Goal: Transaction & Acquisition: Purchase product/service

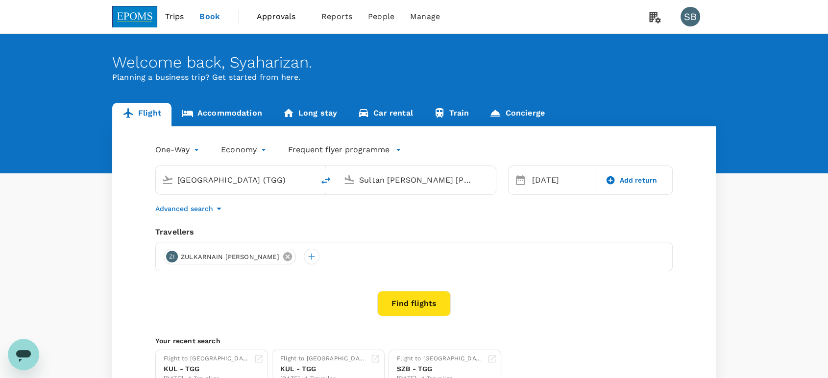
click at [283, 259] on icon at bounding box center [287, 256] width 9 height 9
click at [176, 257] on div at bounding box center [172, 257] width 16 height 16
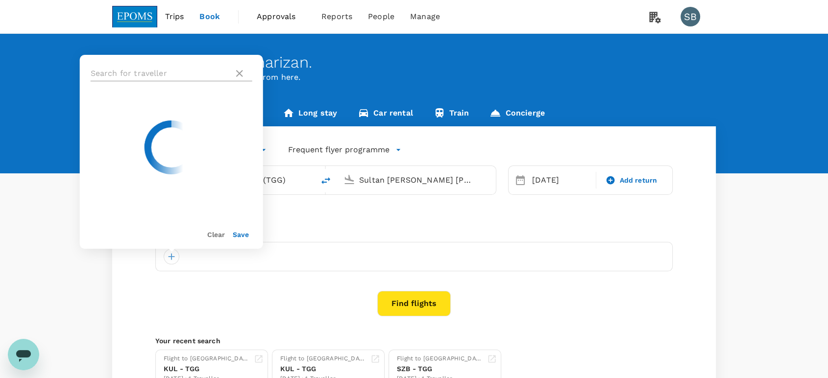
click at [142, 73] on input "text" at bounding box center [160, 74] width 139 height 16
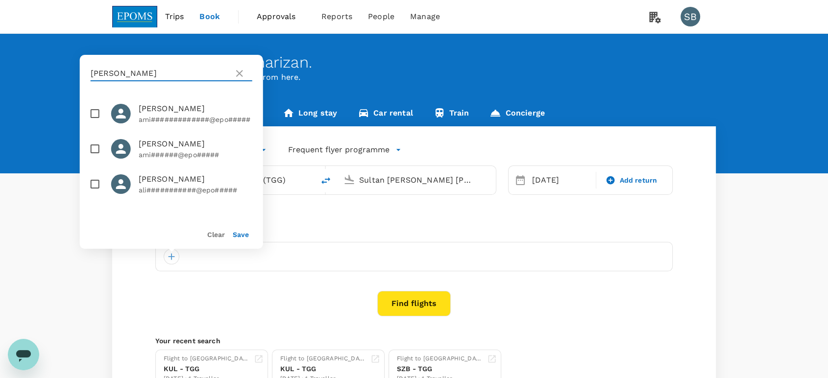
type input "[PERSON_NAME]"
click at [95, 154] on input "checkbox" at bounding box center [95, 149] width 21 height 21
checkbox input "true"
click at [243, 237] on button "Save" at bounding box center [241, 235] width 16 height 8
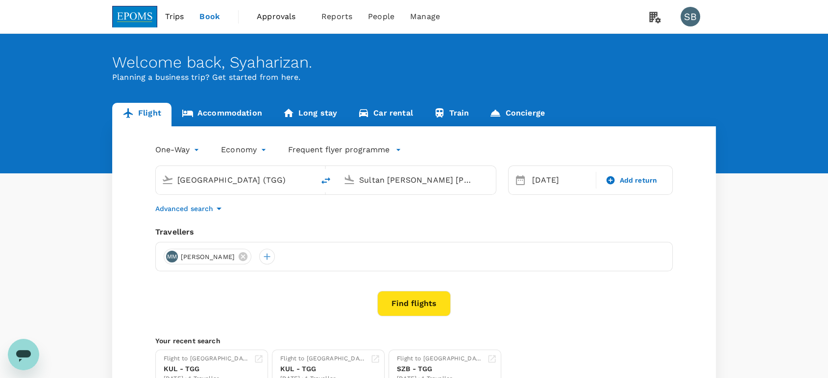
click at [246, 182] on input "[GEOGRAPHIC_DATA] (TGG)" at bounding box center [235, 179] width 116 height 15
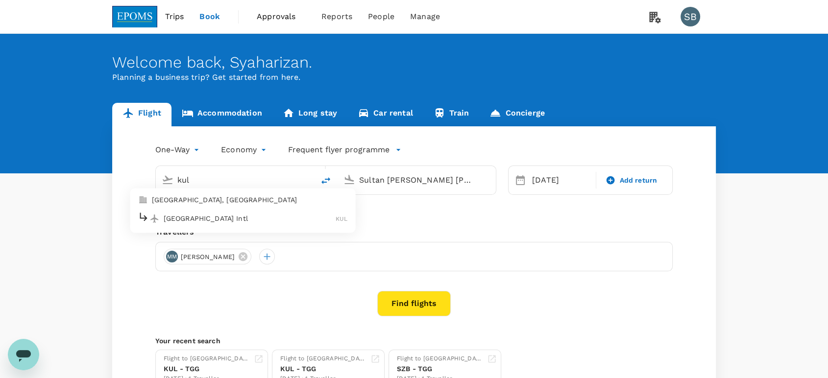
click at [241, 223] on div "[GEOGRAPHIC_DATA] Intl KUL" at bounding box center [243, 218] width 210 height 15
type input "Kuala Lumpur Intl ([GEOGRAPHIC_DATA])"
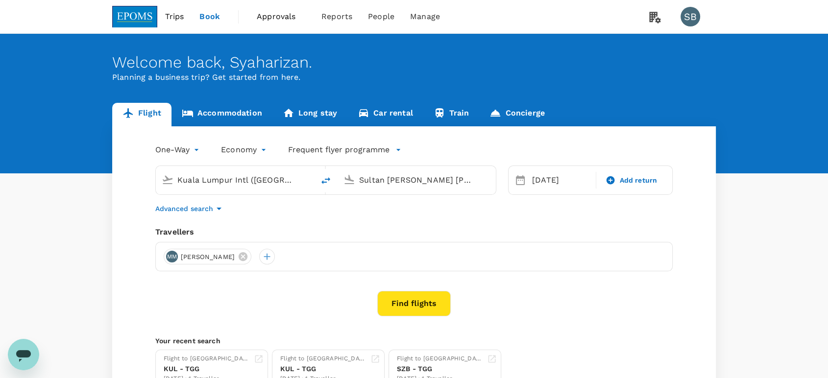
click at [384, 180] on input "Sultan [PERSON_NAME] [PERSON_NAME] (SZB)" at bounding box center [417, 179] width 116 height 15
click at [402, 219] on p "[GEOGRAPHIC_DATA]" at bounding box center [431, 219] width 172 height 10
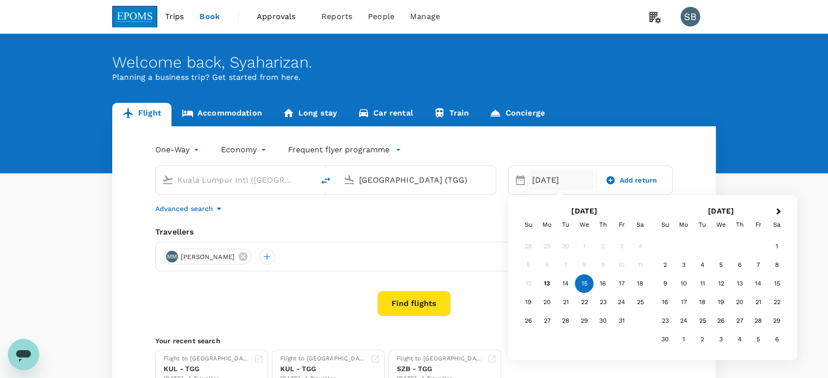
type input "[GEOGRAPHIC_DATA] (TGG)"
click at [561, 282] on div "14" at bounding box center [566, 284] width 19 height 19
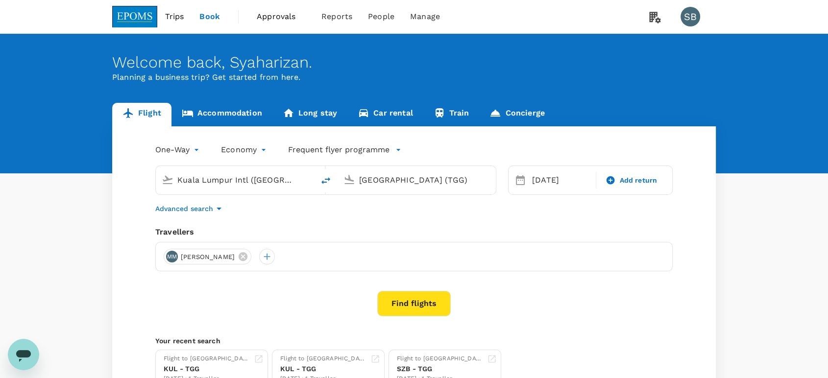
click at [250, 151] on body "Trips Book Approvals 0 Reports People Manage SB Welcome back , [GEOGRAPHIC_DATA…" at bounding box center [414, 232] width 828 height 465
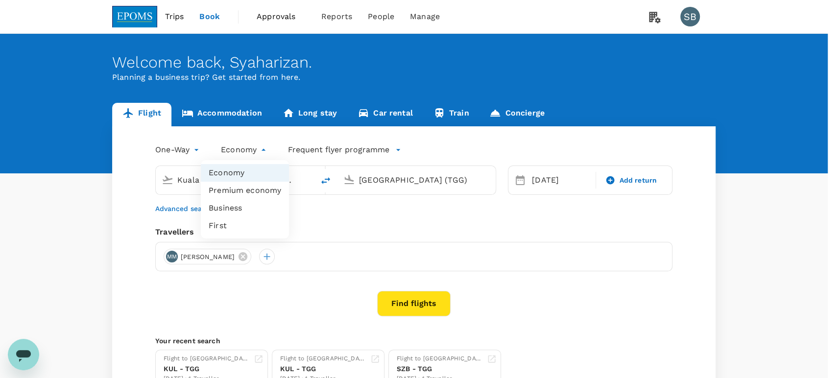
click at [243, 205] on li "Business" at bounding box center [245, 208] width 88 height 18
type input "business"
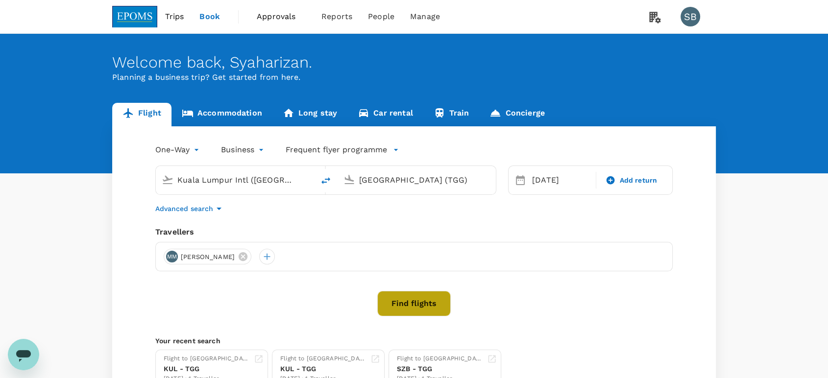
click at [424, 310] on button "Find flights" at bounding box center [413, 303] width 73 height 25
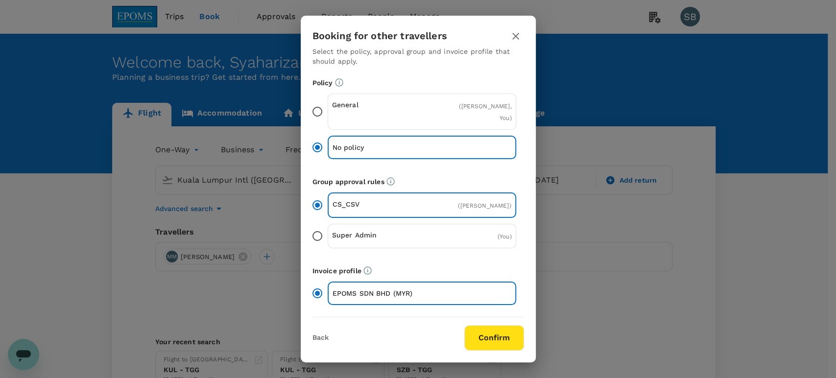
click at [485, 331] on button "Confirm" at bounding box center [495, 337] width 60 height 25
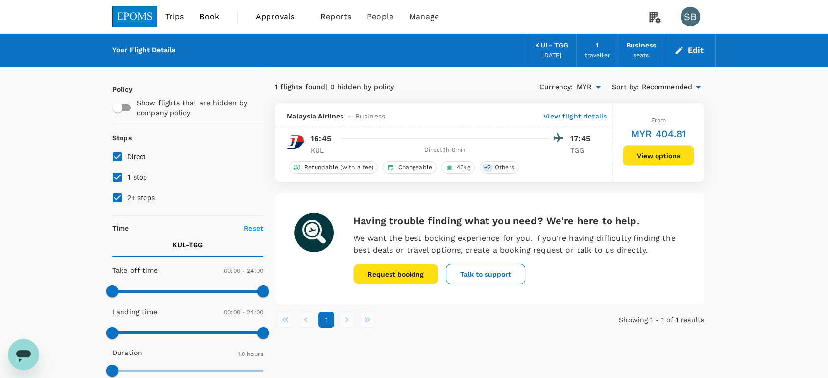
click at [657, 160] on button "View options" at bounding box center [659, 156] width 72 height 21
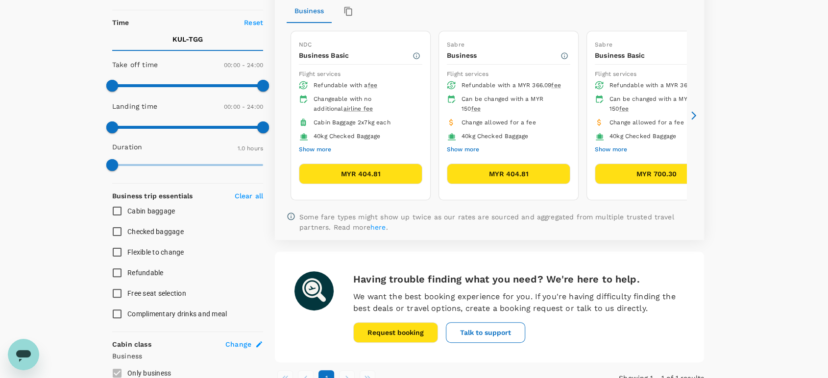
scroll to position [206, 0]
click at [462, 144] on button "Show more" at bounding box center [463, 149] width 32 height 13
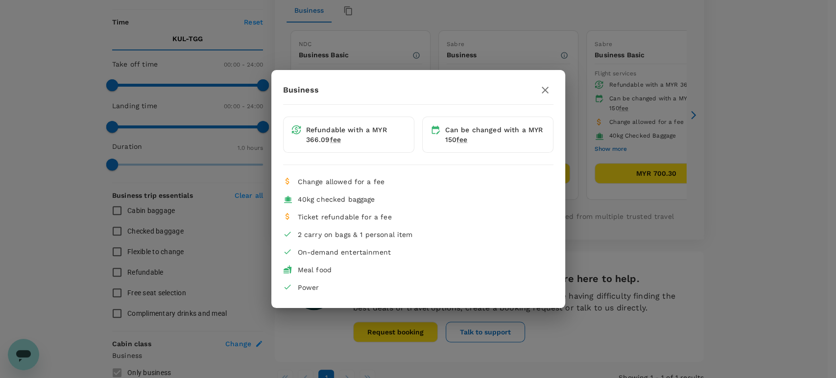
click at [545, 87] on icon "button" at bounding box center [545, 90] width 12 height 12
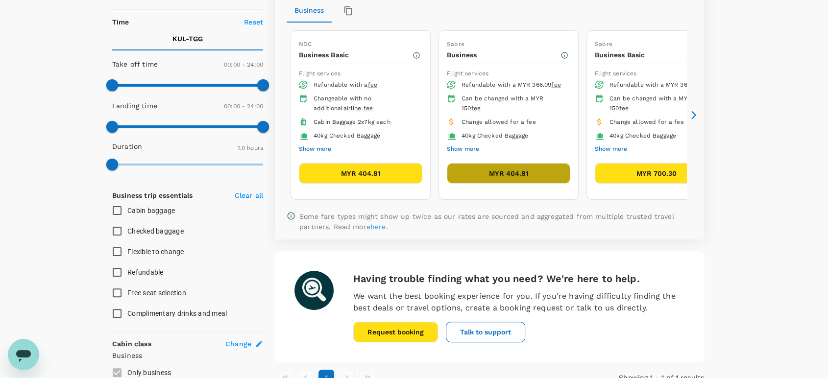
click at [509, 165] on button "MYR 404.81" at bounding box center [508, 173] width 123 height 21
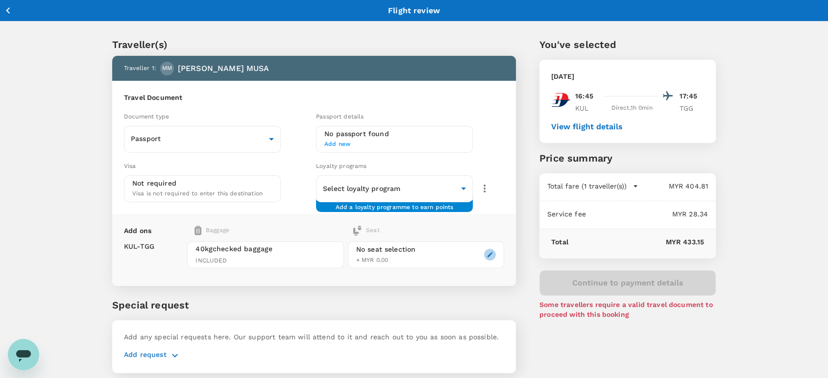
click at [488, 256] on icon "button" at bounding box center [490, 254] width 7 height 7
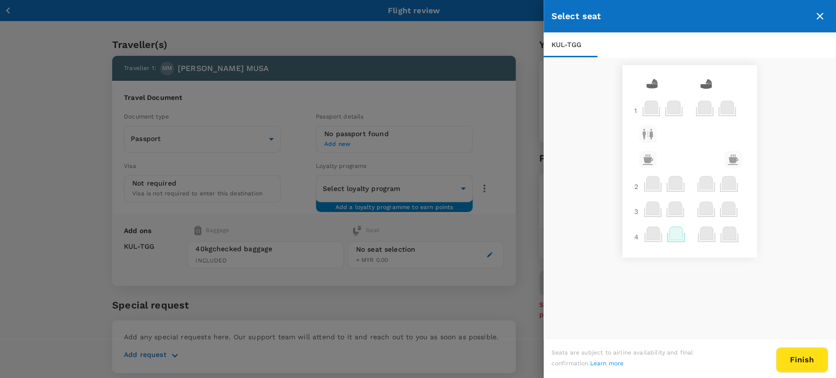
click at [674, 238] on icon at bounding box center [676, 233] width 13 height 13
click at [793, 215] on p "Select" at bounding box center [790, 214] width 22 height 10
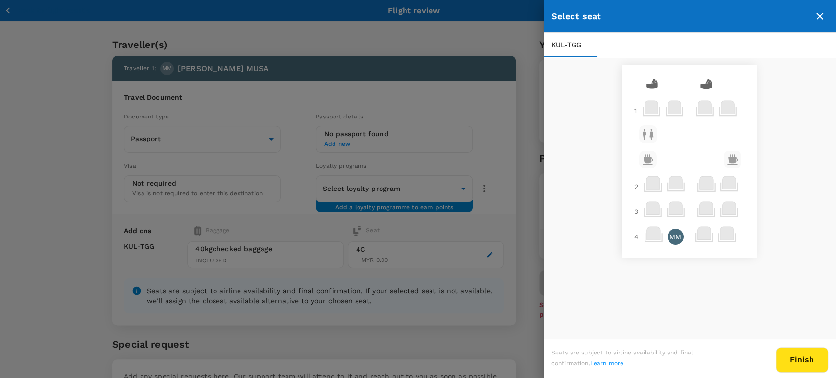
drag, startPoint x: 822, startPoint y: 10, endPoint x: 790, endPoint y: 3, distance: 33.2
click at [820, 11] on icon "close" at bounding box center [820, 16] width 12 height 12
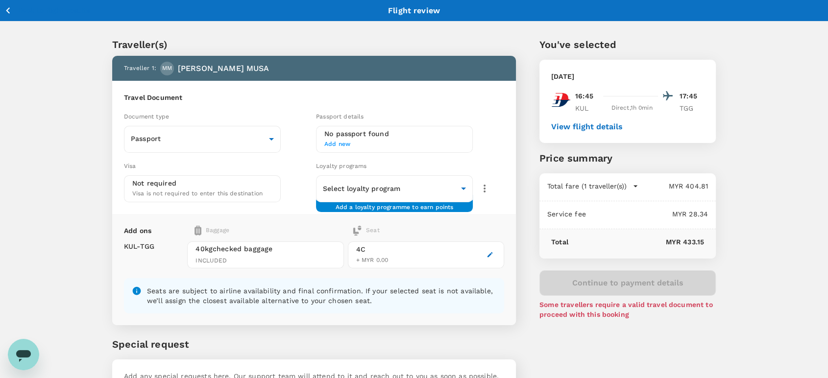
click at [14, 8] on icon "button" at bounding box center [8, 10] width 12 height 12
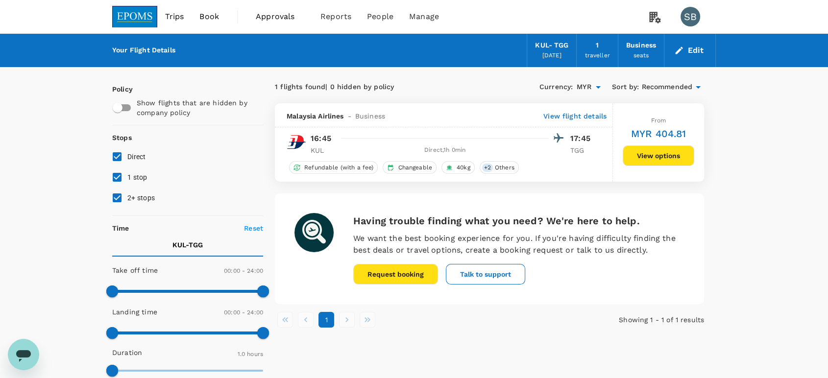
click at [644, 46] on div "Business" at bounding box center [641, 45] width 30 height 11
click at [122, 7] on img at bounding box center [134, 17] width 45 height 22
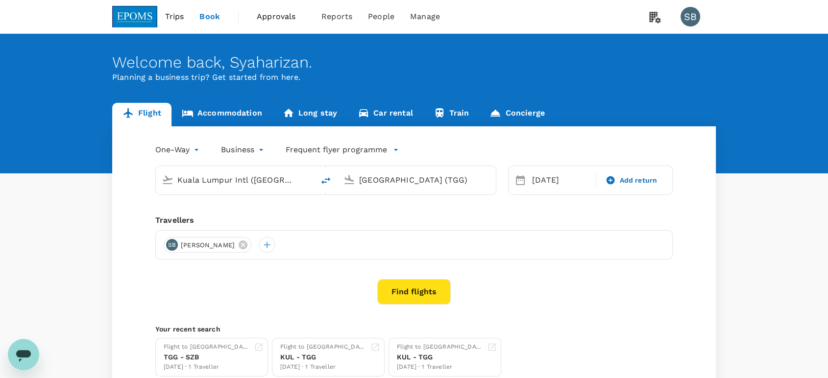
type input "Kuala Lumpur Intl ([GEOGRAPHIC_DATA])"
type input "[GEOGRAPHIC_DATA] (TGG)"
type input "Kuala Lumpur Intl ([GEOGRAPHIC_DATA])"
type input "[GEOGRAPHIC_DATA] (TGG)"
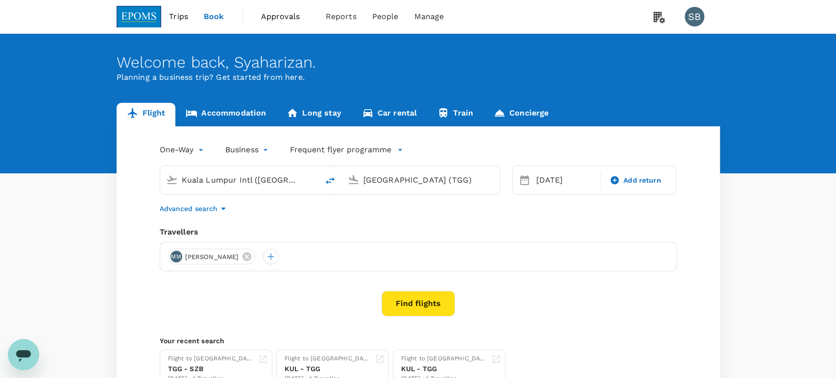
click at [242, 151] on body "Trips Book Approvals 0 Reports People Manage SB Welcome back , [GEOGRAPHIC_DATA…" at bounding box center [418, 232] width 836 height 465
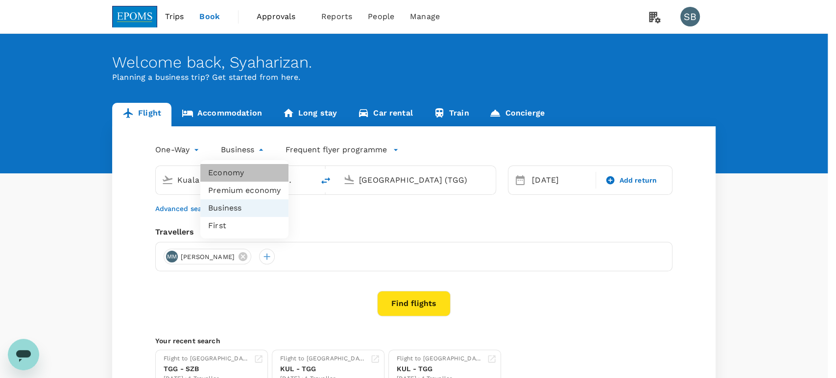
click at [243, 168] on li "Economy" at bounding box center [244, 173] width 88 height 18
type input "economy"
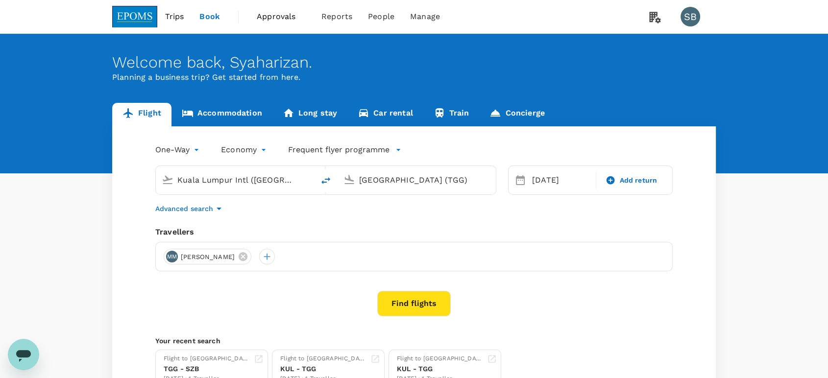
click at [412, 300] on button "Find flights" at bounding box center [413, 303] width 73 height 25
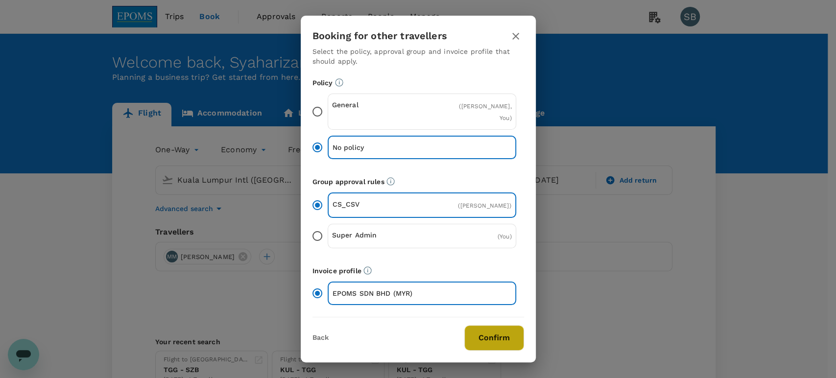
click at [493, 343] on button "Confirm" at bounding box center [495, 337] width 60 height 25
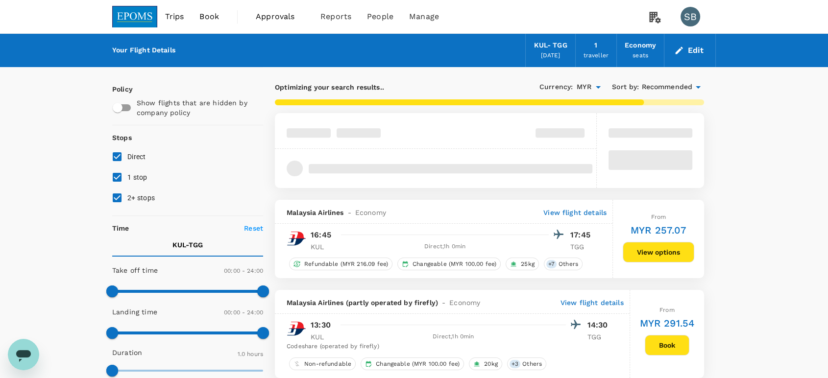
click at [121, 200] on input "2+ stops" at bounding box center [117, 198] width 21 height 21
checkbox input "false"
click at [114, 178] on input "1 stop" at bounding box center [117, 177] width 21 height 21
checkbox input "false"
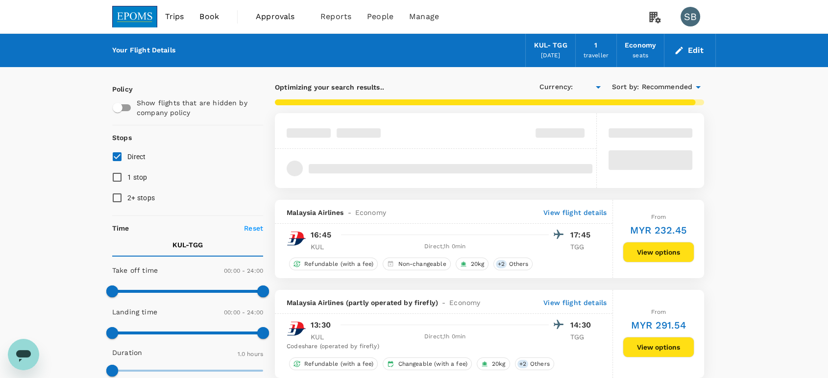
type input "MYR"
checkbox input "false"
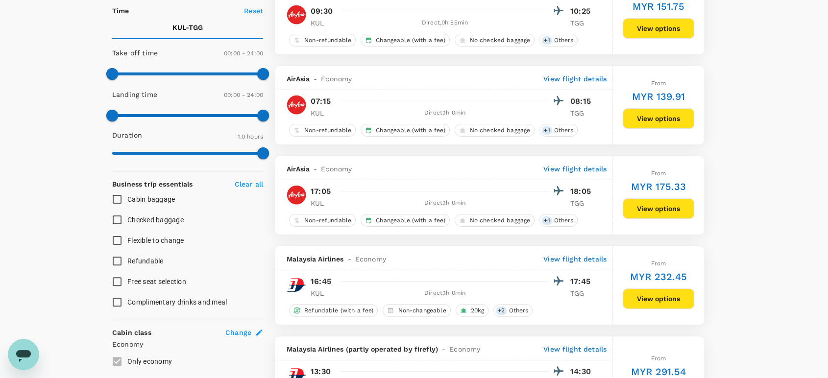
scroll to position [435, 0]
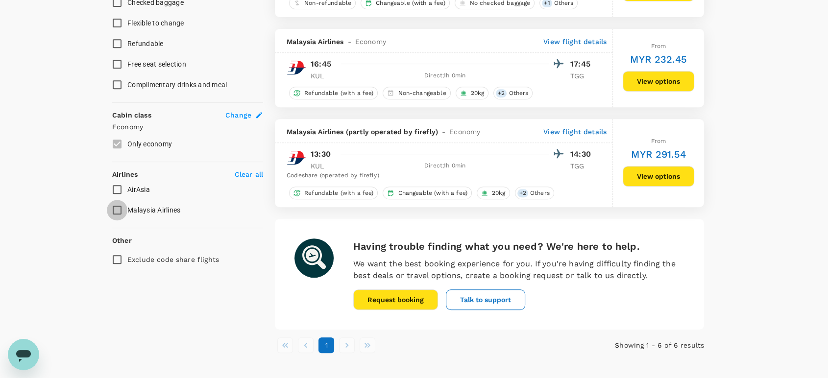
click at [121, 207] on input "Malaysia Airlines" at bounding box center [117, 210] width 21 height 21
checkbox input "true"
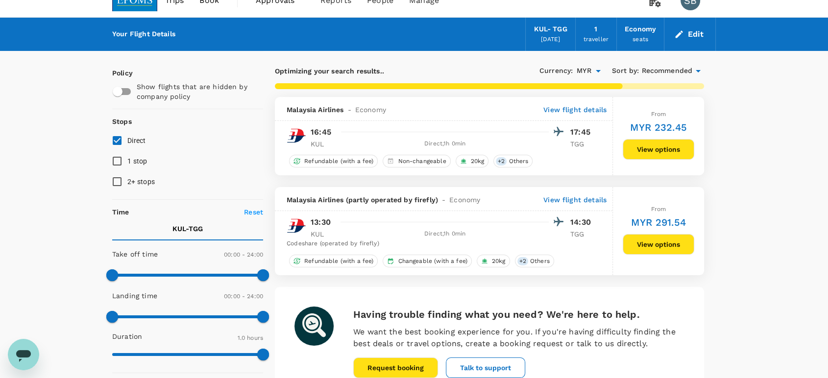
scroll to position [0, 0]
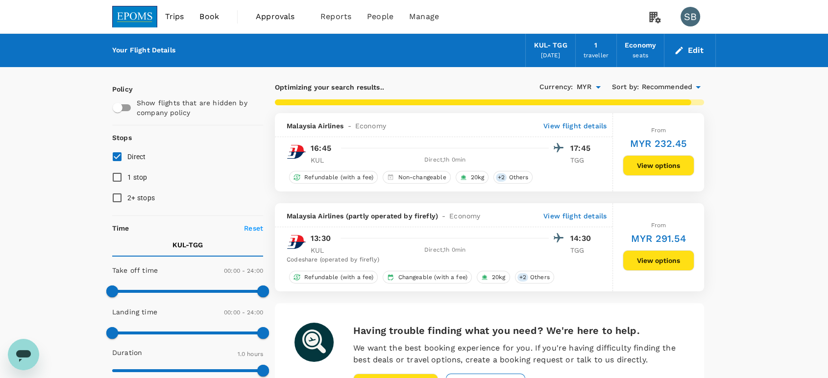
click at [651, 170] on button "View options" at bounding box center [659, 165] width 72 height 21
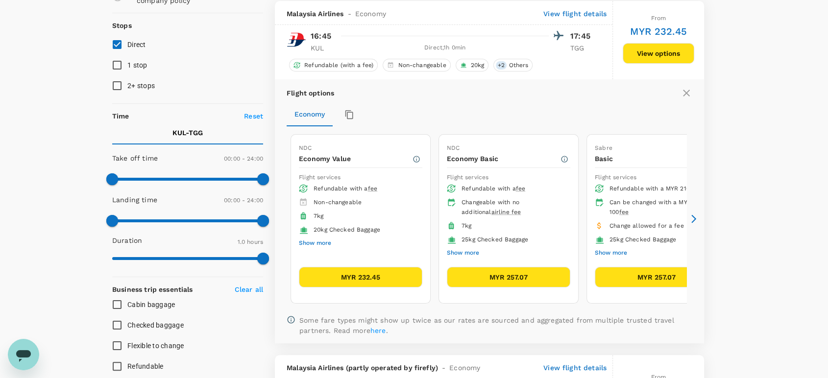
scroll to position [113, 0]
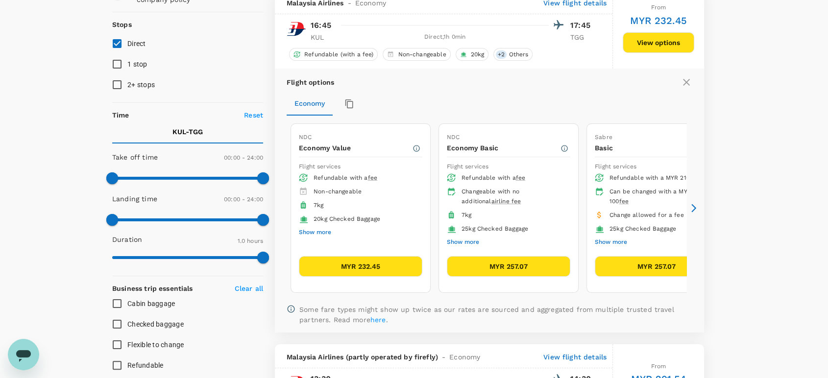
click at [692, 204] on icon at bounding box center [693, 208] width 5 height 8
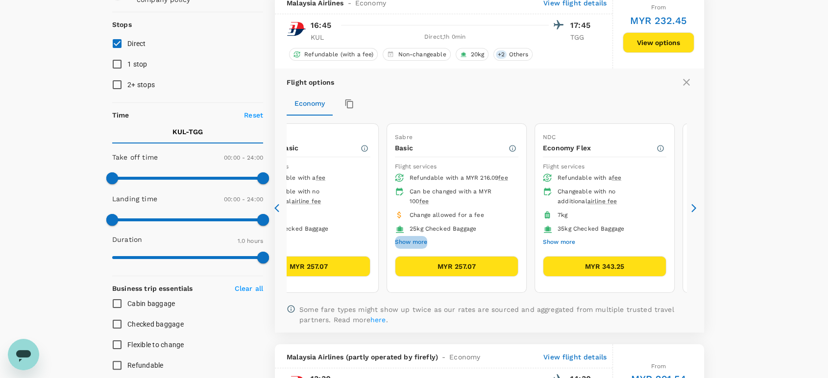
click at [425, 239] on button "Show more" at bounding box center [411, 242] width 32 height 13
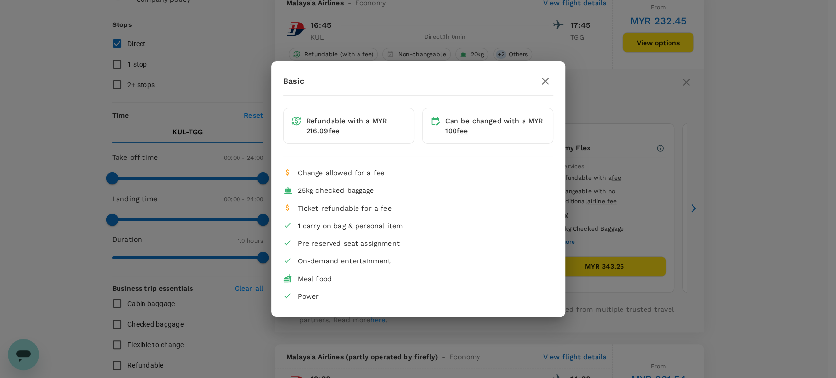
click at [547, 80] on icon "button" at bounding box center [545, 81] width 12 height 12
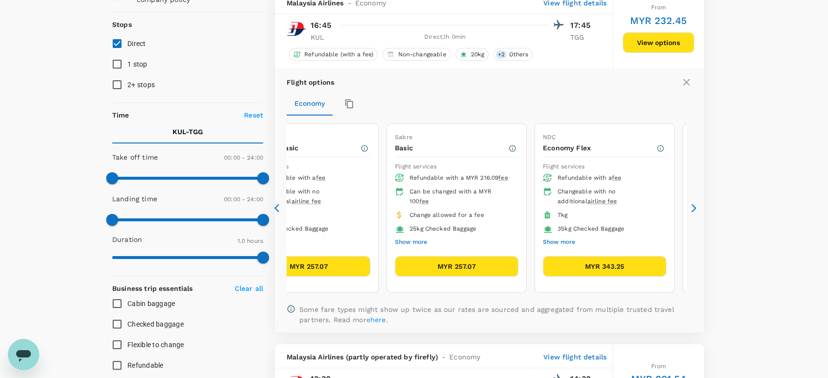
click at [455, 262] on button "MYR 257.07" at bounding box center [456, 266] width 123 height 21
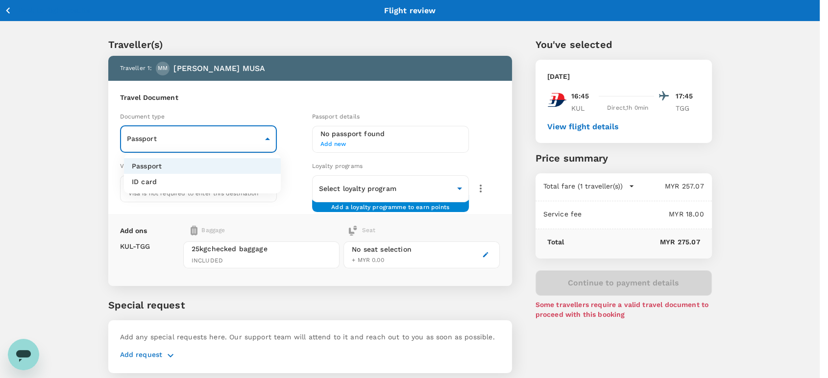
click at [258, 140] on body "Back to flight results Flight review Traveller(s) Traveller 1 : [PERSON_NAME] […" at bounding box center [414, 205] width 828 height 411
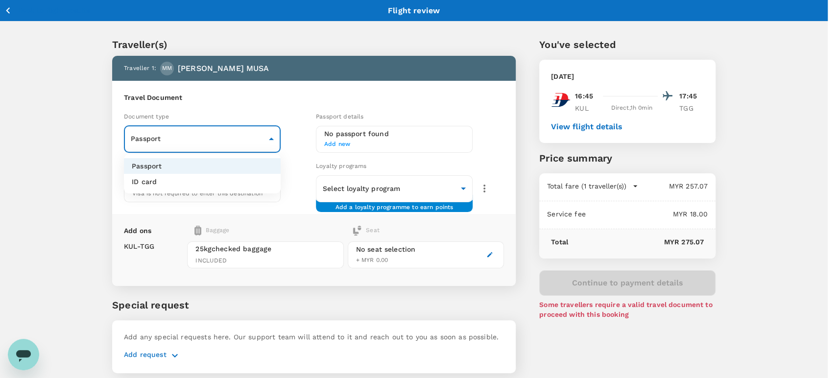
click at [247, 182] on li "ID card" at bounding box center [202, 182] width 157 height 16
type input "Id card"
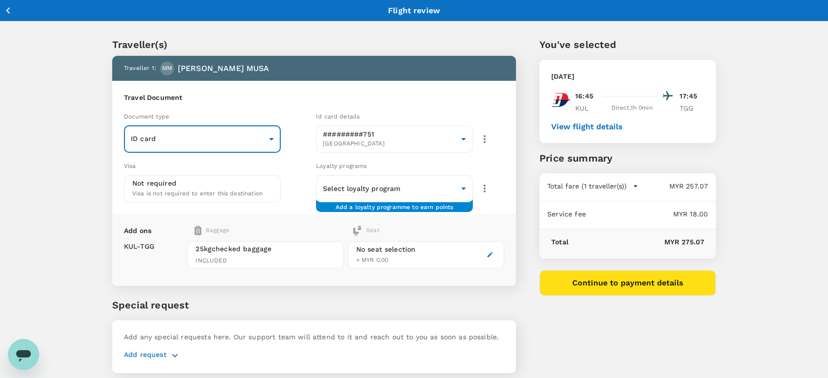
click at [425, 256] on div "No seat selection + MYR 0.00" at bounding box center [426, 255] width 156 height 27
click at [487, 253] on icon "button" at bounding box center [490, 254] width 7 height 7
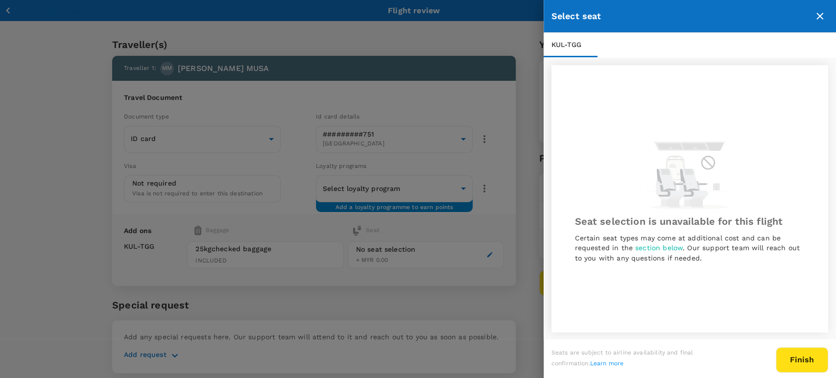
click at [815, 17] on icon "close" at bounding box center [820, 16] width 12 height 12
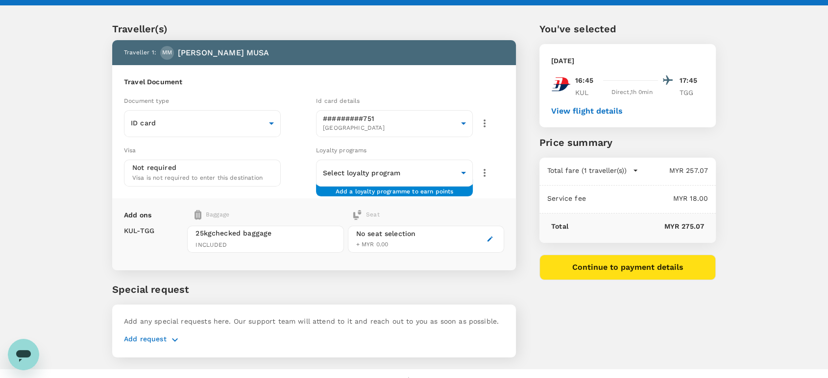
scroll to position [30, 0]
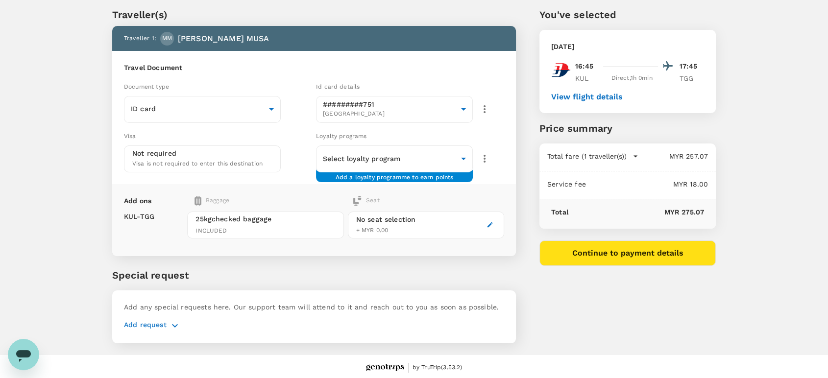
click at [163, 323] on p "Add request" at bounding box center [145, 326] width 43 height 12
click at [170, 324] on icon "button" at bounding box center [175, 326] width 12 height 12
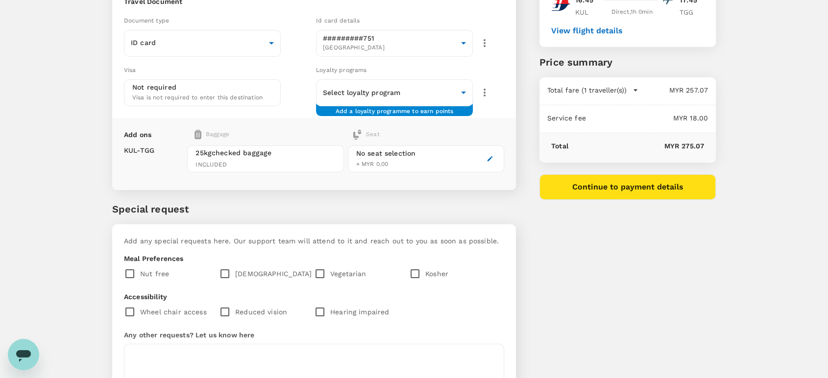
scroll to position [186, 0]
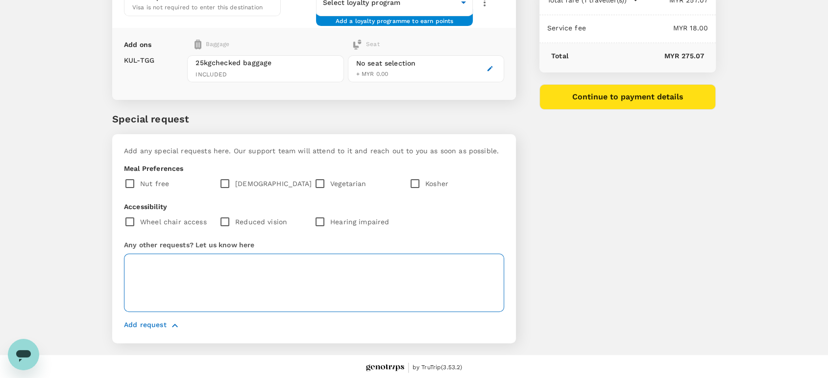
click at [392, 281] on textarea at bounding box center [314, 283] width 380 height 58
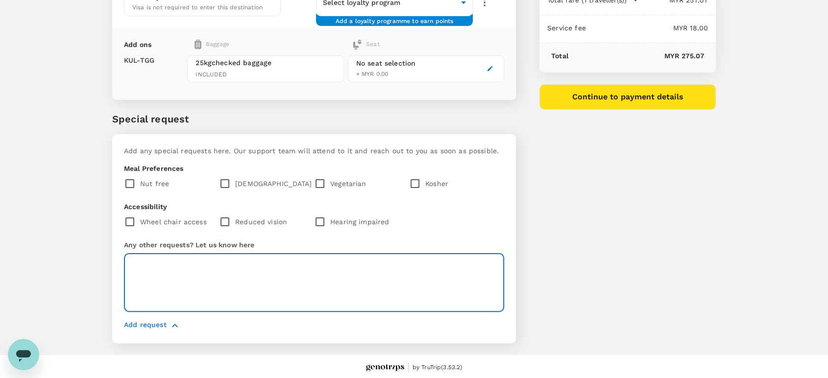
click at [163, 280] on textarea at bounding box center [314, 283] width 380 height 58
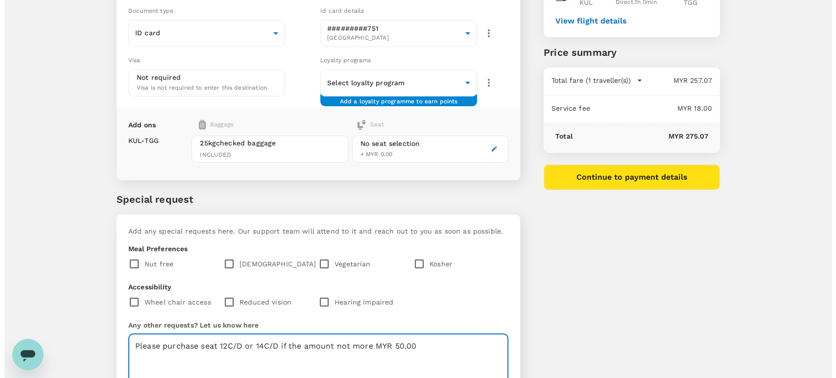
scroll to position [23, 0]
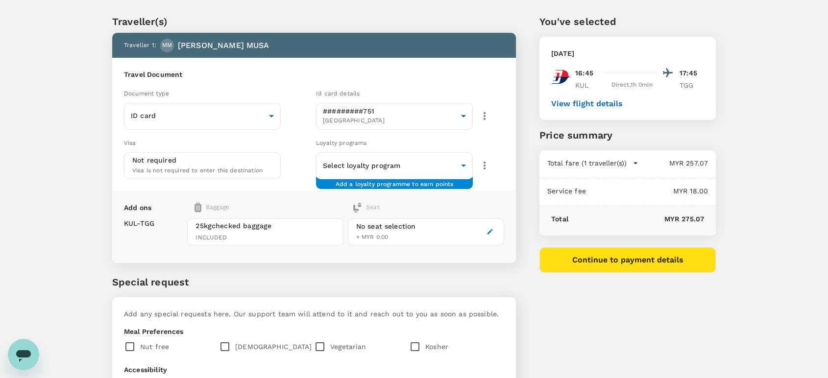
type textarea "Please purchase seat 12C/D or 14C/D if the amount not more MYR 50.00"
click at [608, 260] on button "Continue to payment details" at bounding box center [627, 259] width 176 height 25
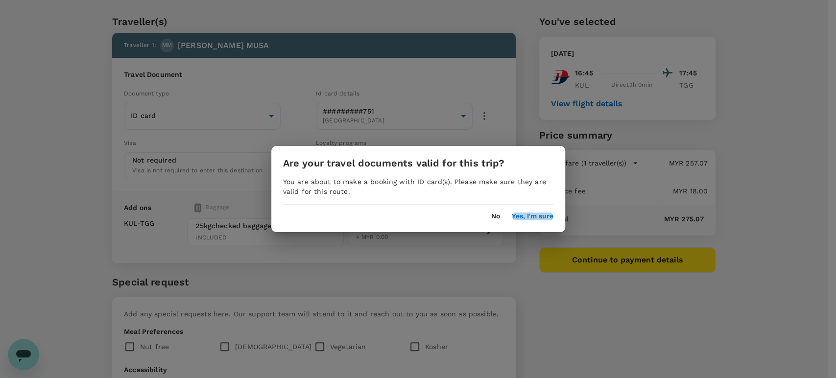
click at [536, 219] on button "Yes, I'm sure" at bounding box center [533, 217] width 42 height 8
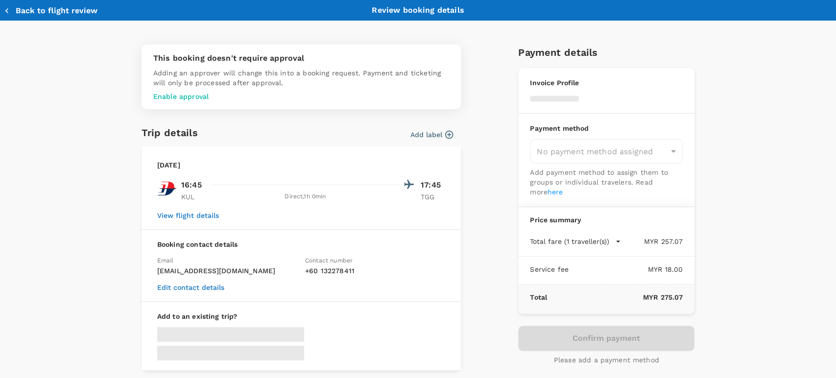
type input "9ea61a02-274a-4f65-9d5b-ca51ac7b2cfc"
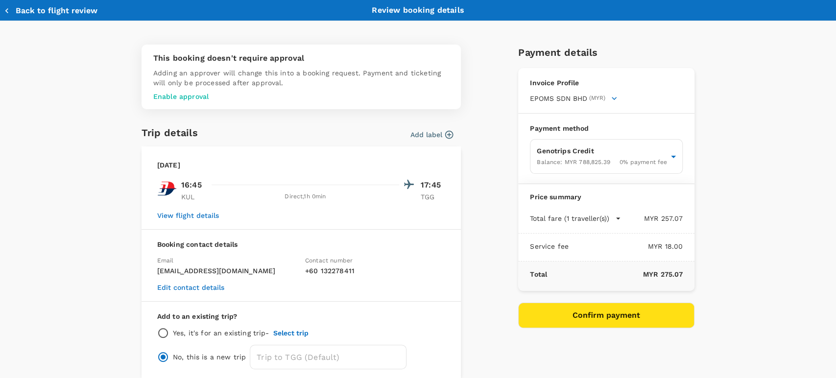
scroll to position [44, 0]
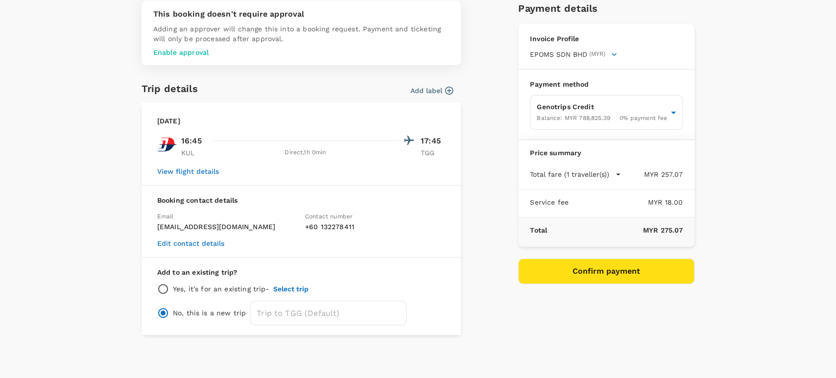
click at [598, 272] on button "Confirm payment" at bounding box center [606, 271] width 176 height 25
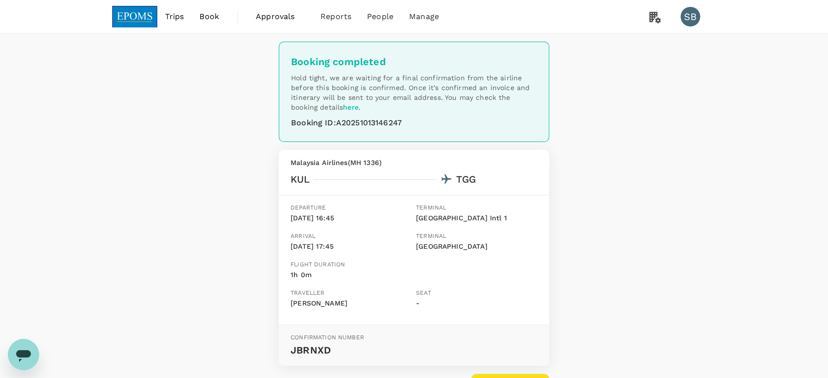
click at [122, 11] on img at bounding box center [134, 17] width 45 height 22
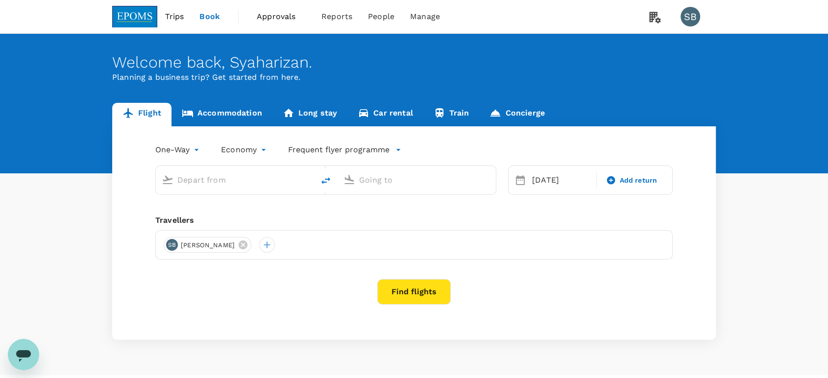
type input "Kuala Lumpur Intl ([GEOGRAPHIC_DATA])"
type input "[GEOGRAPHIC_DATA] (TGG)"
type input "Kuala Lumpur Intl ([GEOGRAPHIC_DATA])"
type input "[GEOGRAPHIC_DATA] (TGG)"
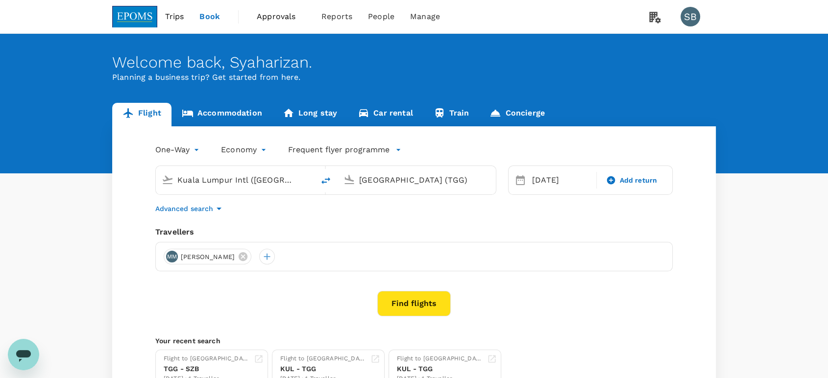
click at [328, 182] on icon "delete" at bounding box center [326, 181] width 12 height 12
type input "[GEOGRAPHIC_DATA] (TGG)"
click at [376, 176] on input "Kuala Lumpur Intl ([GEOGRAPHIC_DATA])" at bounding box center [417, 179] width 116 height 15
click at [387, 214] on p "[PERSON_NAME] [PERSON_NAME]" at bounding box center [431, 219] width 172 height 10
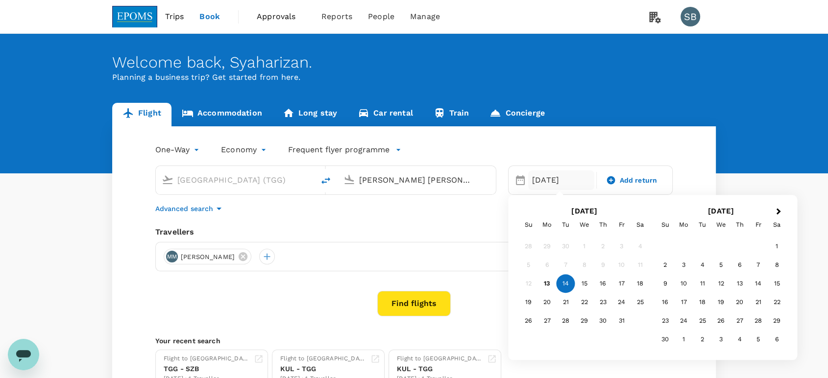
click at [393, 182] on input "Sultan Haji Ahmad Shah (KUA)" at bounding box center [417, 179] width 116 height 15
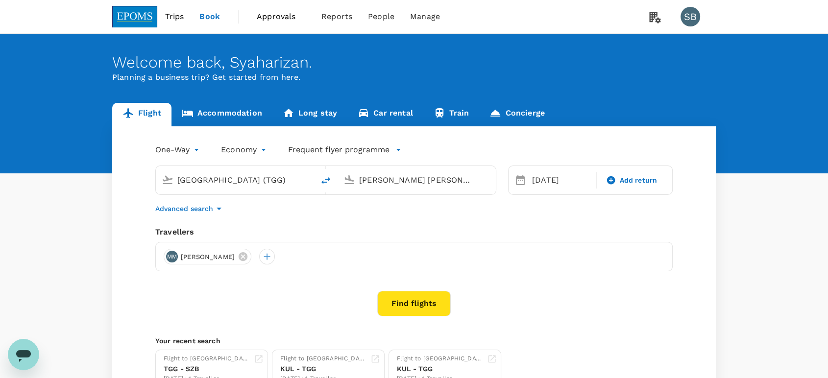
scroll to position [0, 4]
drag, startPoint x: 367, startPoint y: 176, endPoint x: 493, endPoint y: 205, distance: 129.1
click at [480, 185] on div "Sultan Haji Ahmad Shah (KUA)" at bounding box center [424, 180] width 131 height 16
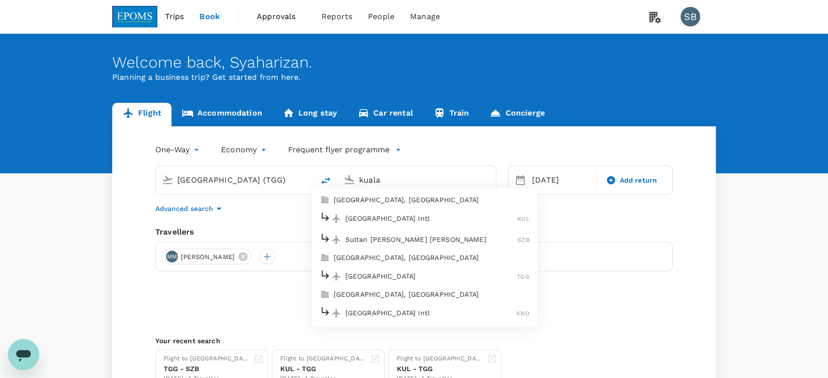
click at [474, 235] on p "Sultan Abdul Aziz Shah" at bounding box center [431, 240] width 172 height 10
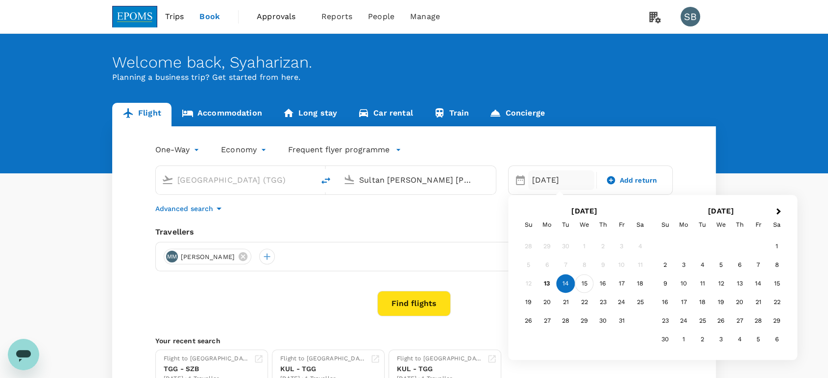
type input "Sultan [PERSON_NAME] [PERSON_NAME] (SZB)"
click at [586, 284] on div "15" at bounding box center [584, 284] width 19 height 19
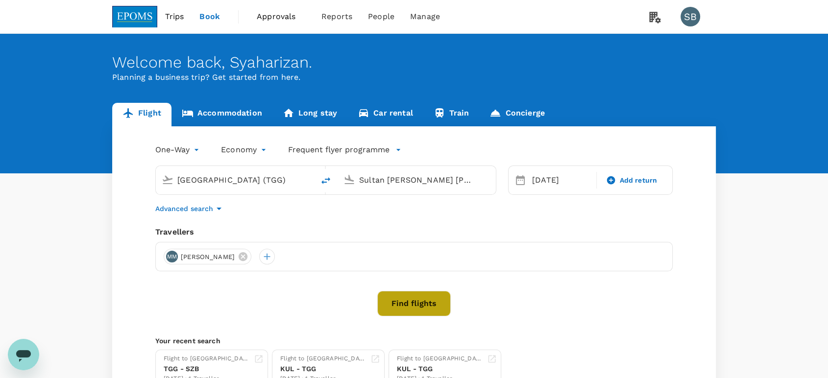
click at [425, 305] on button "Find flights" at bounding box center [413, 303] width 73 height 25
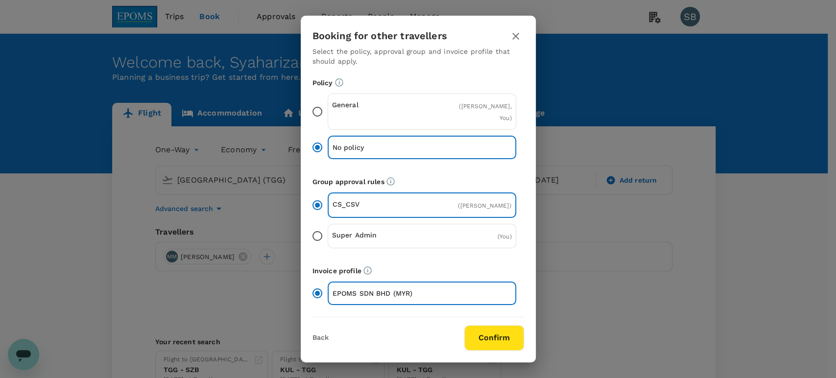
click at [483, 331] on button "Confirm" at bounding box center [495, 337] width 60 height 25
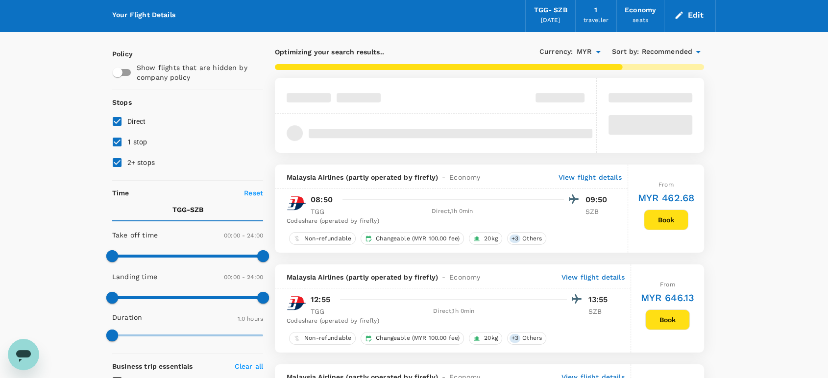
scroll to position [54, 0]
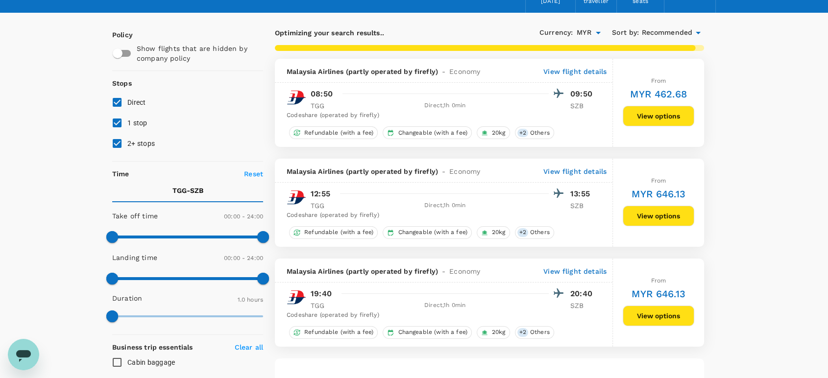
checkbox input "false"
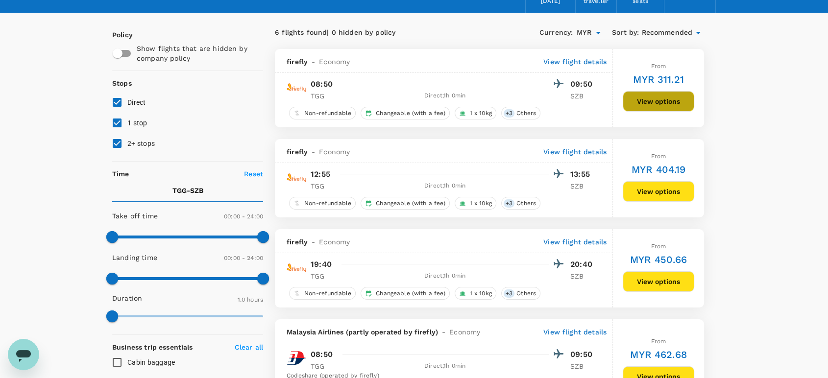
click at [645, 104] on button "View options" at bounding box center [659, 101] width 72 height 21
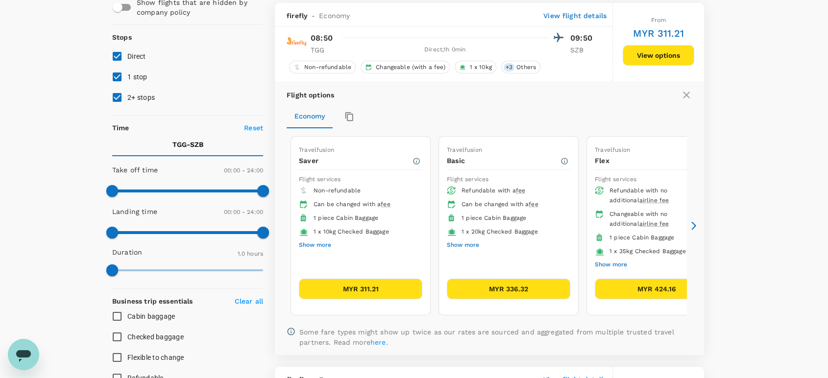
scroll to position [103, 0]
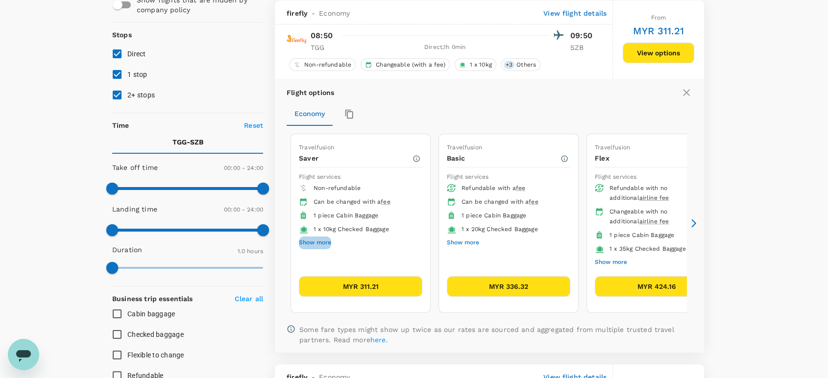
click at [311, 242] on button "Show more" at bounding box center [315, 243] width 32 height 13
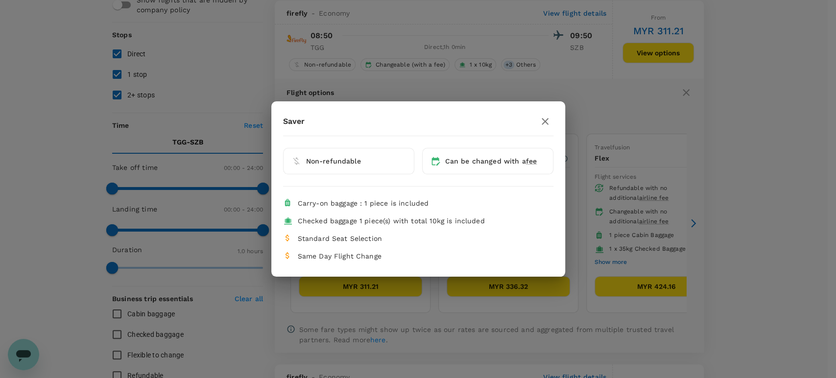
click at [544, 124] on icon "button" at bounding box center [545, 122] width 12 height 12
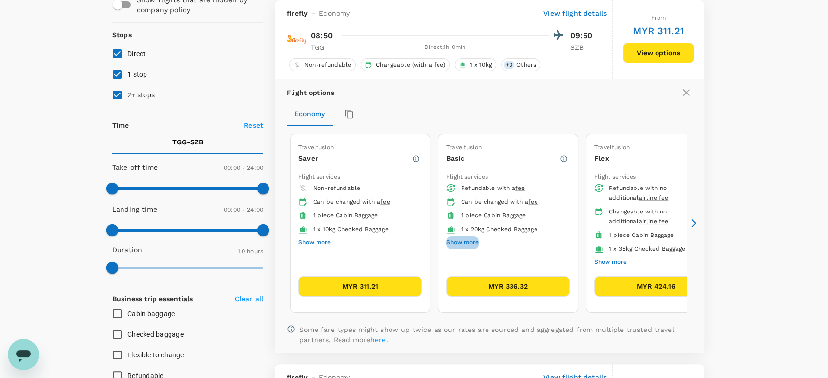
click at [472, 238] on button "Show more" at bounding box center [462, 243] width 32 height 13
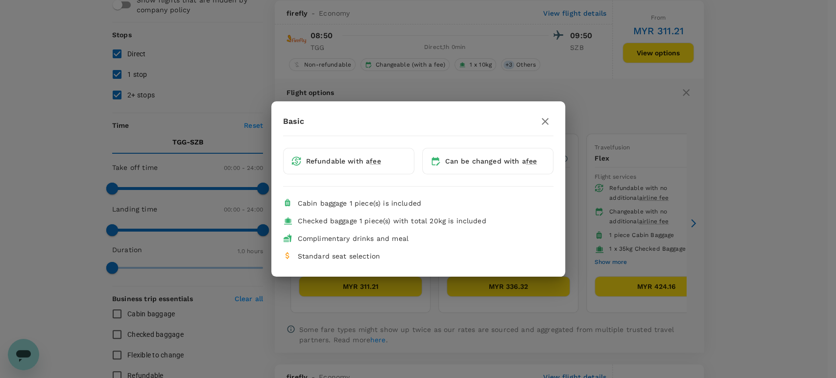
click at [542, 121] on icon "button" at bounding box center [545, 122] width 12 height 12
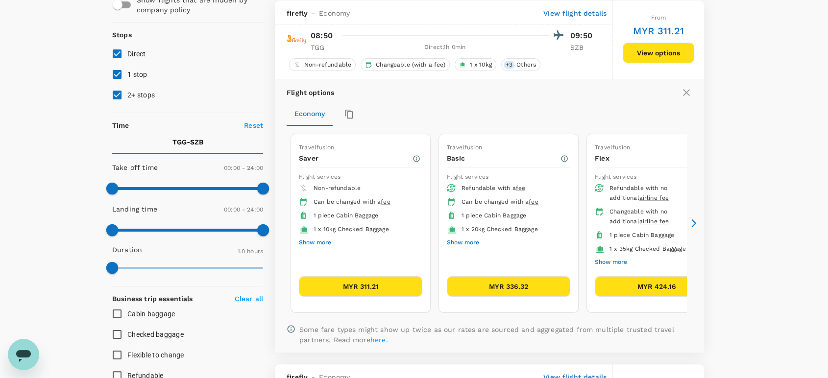
click at [474, 241] on button "Show more" at bounding box center [463, 243] width 32 height 13
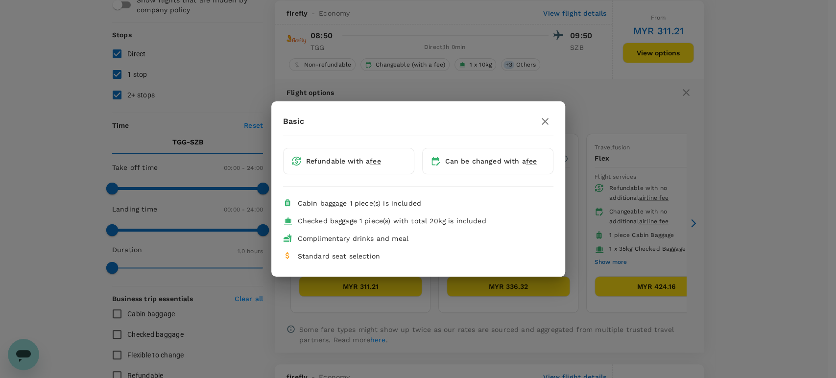
drag, startPoint x: 547, startPoint y: 122, endPoint x: 565, endPoint y: 138, distance: 24.3
click at [546, 122] on icon "button" at bounding box center [545, 122] width 12 height 12
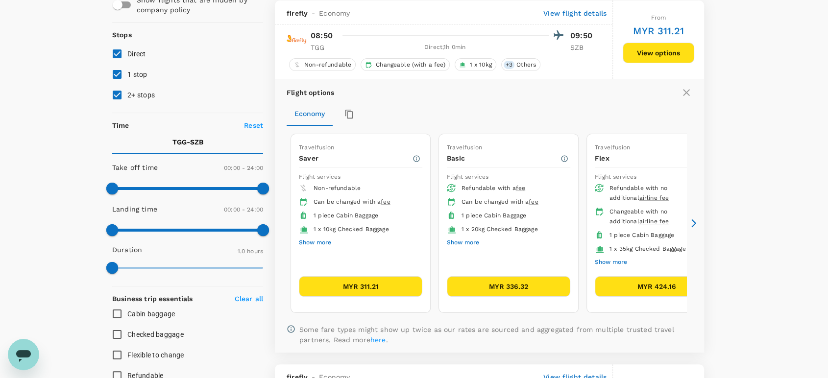
click at [608, 258] on button "Show more" at bounding box center [611, 262] width 32 height 13
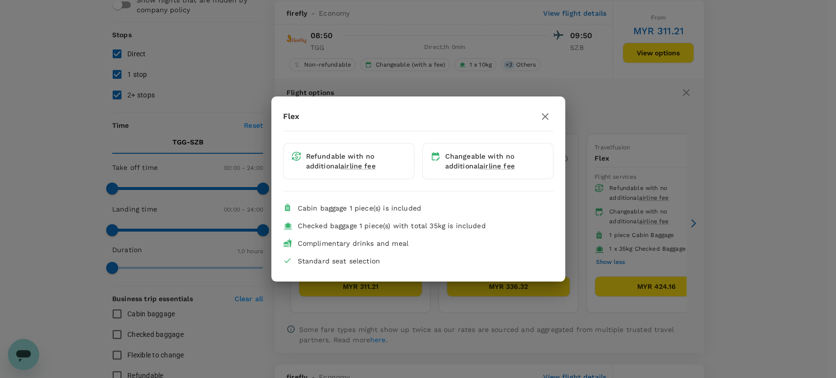
click at [544, 116] on icon "button" at bounding box center [545, 116] width 7 height 7
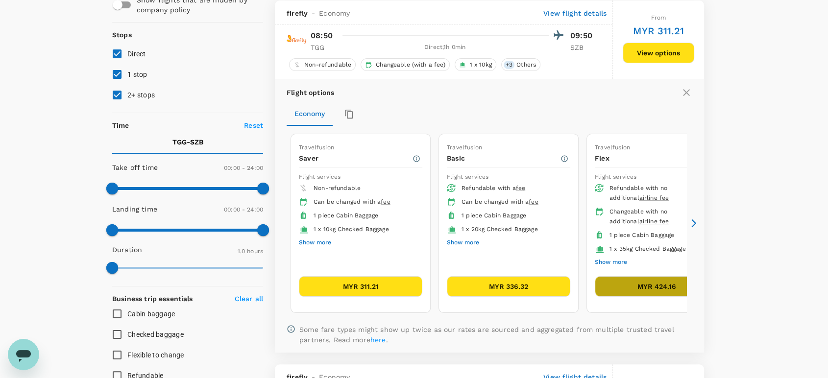
click at [648, 281] on button "MYR 424.16" at bounding box center [656, 286] width 123 height 21
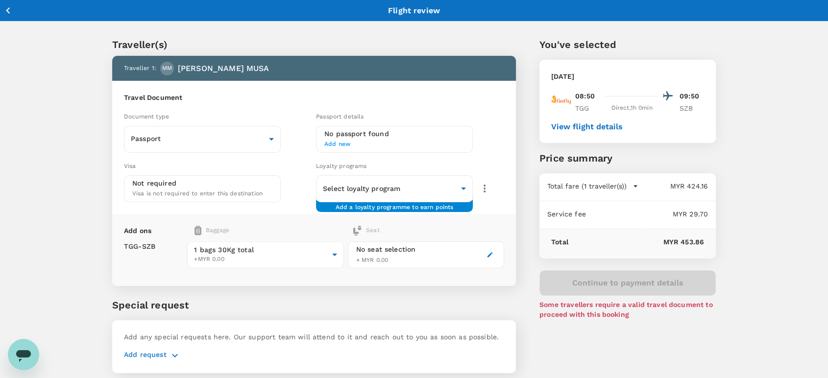
click at [485, 251] on button "button" at bounding box center [490, 255] width 12 height 12
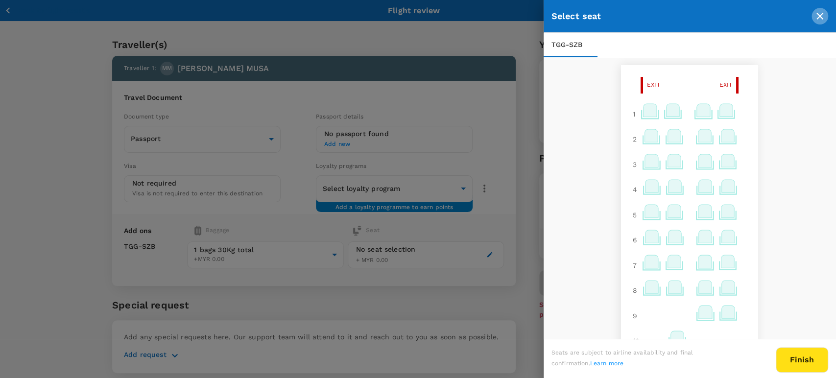
drag, startPoint x: 820, startPoint y: 12, endPoint x: 750, endPoint y: 32, distance: 73.2
click at [819, 13] on icon "close" at bounding box center [820, 16] width 12 height 12
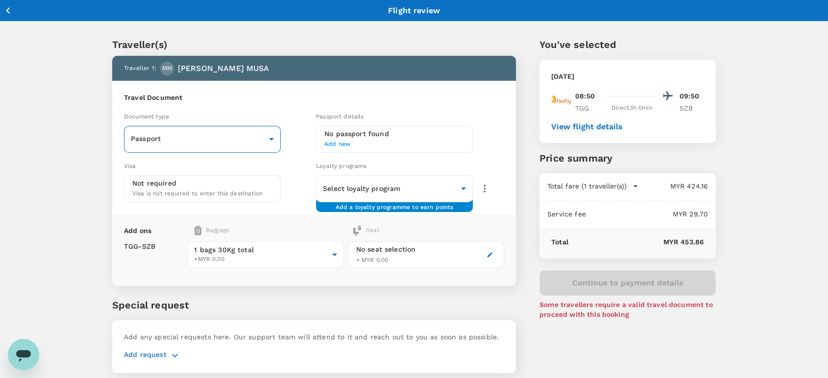
click at [260, 144] on body "Back to flight results Flight review Traveller(s) Traveller 1 : MM MUHAMMAD AMI…" at bounding box center [414, 205] width 828 height 411
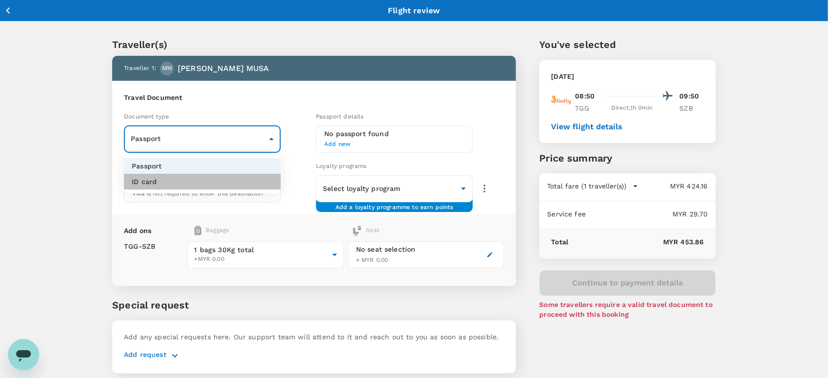
click at [257, 174] on li "ID card" at bounding box center [202, 182] width 157 height 16
type input "Id card"
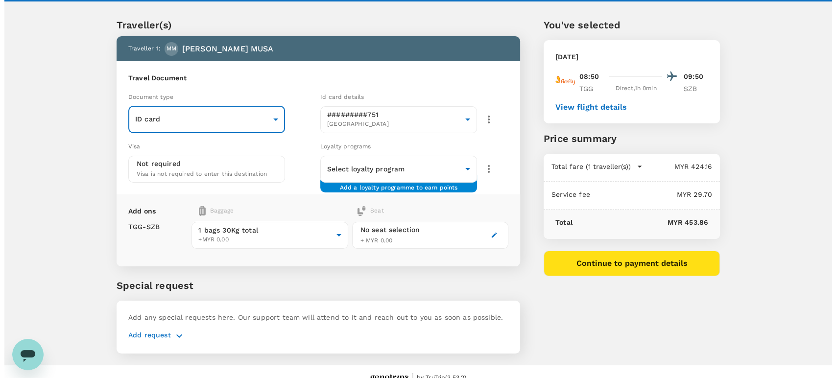
scroll to position [30, 0]
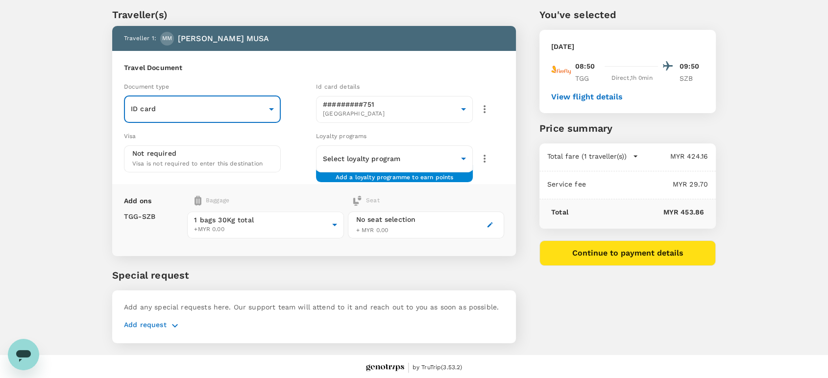
click at [613, 259] on button "Continue to payment details" at bounding box center [627, 253] width 176 height 25
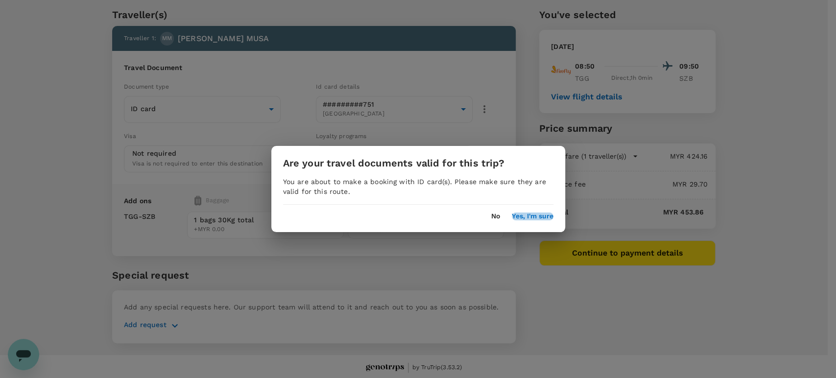
click at [530, 217] on button "Yes, I'm sure" at bounding box center [533, 217] width 42 height 8
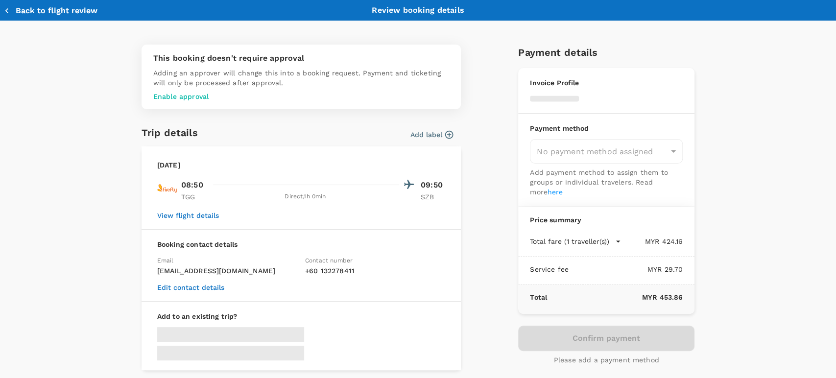
type input "9ea61a02-274a-4f65-9d5b-ca51ac7b2cfc"
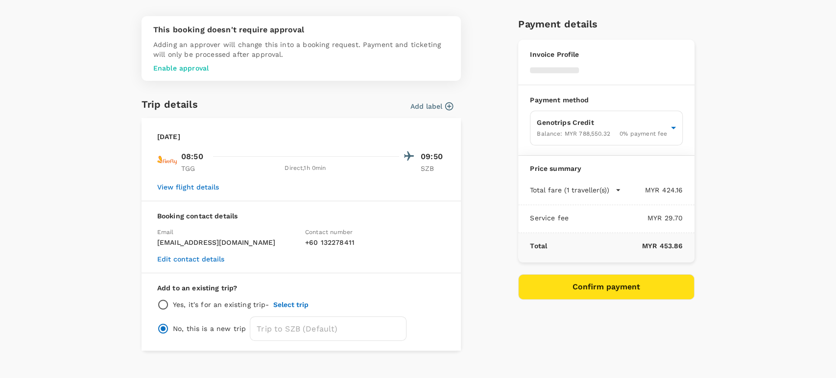
scroll to position [44, 0]
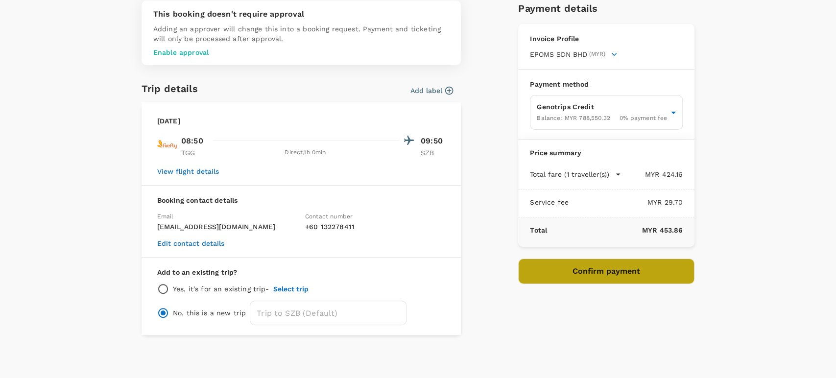
click at [597, 273] on button "Confirm payment" at bounding box center [606, 271] width 176 height 25
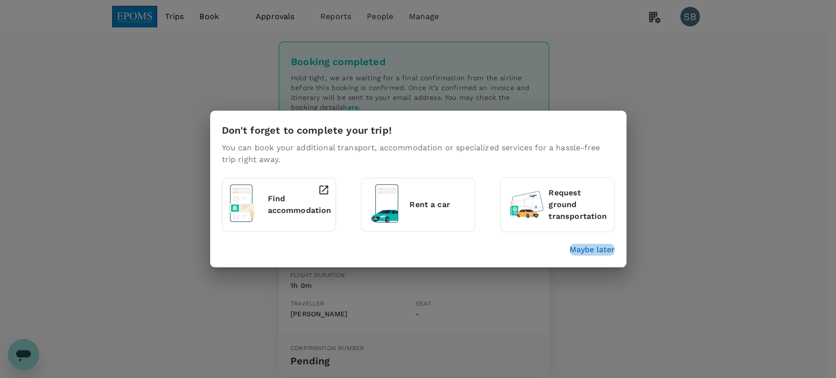
click at [585, 250] on p "Maybe later" at bounding box center [592, 250] width 45 height 12
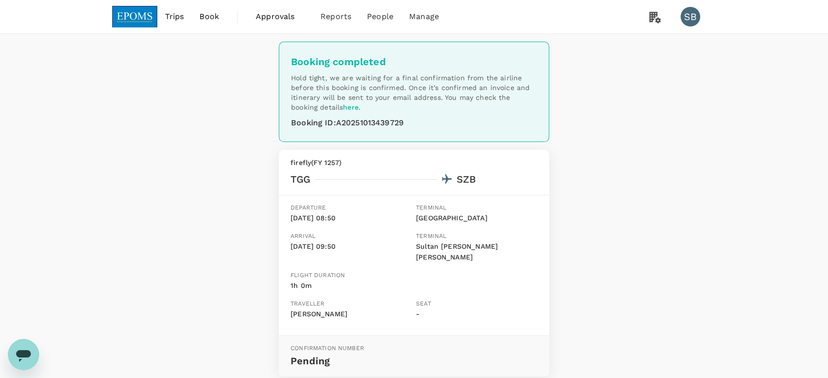
click at [153, 20] on img at bounding box center [134, 17] width 45 height 22
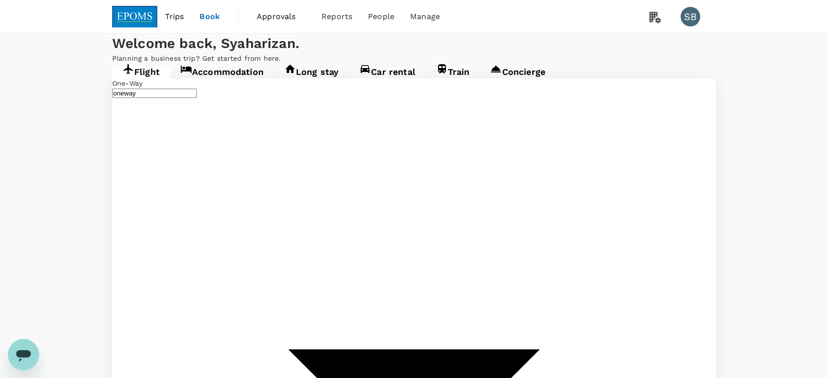
type input "[GEOGRAPHIC_DATA] (TGG)"
type input "Sultan [PERSON_NAME] [PERSON_NAME] (SZB)"
type input "[GEOGRAPHIC_DATA] (TGG)"
type input "Sultan [PERSON_NAME] [PERSON_NAME] (SZB)"
